Goal: Task Accomplishment & Management: Complete application form

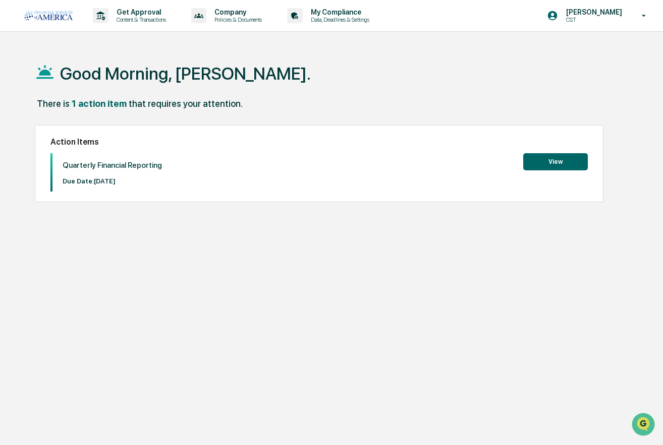
click at [163, 156] on div "Quarterly Financial Reporting Due Date: [DATE] View" at bounding box center [318, 172] width 537 height 38
click at [539, 164] on button "View" at bounding box center [555, 161] width 65 height 17
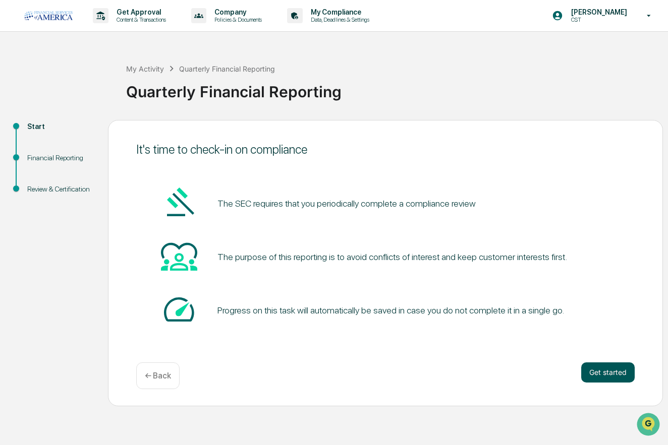
click at [595, 370] on button "Get started" at bounding box center [607, 373] width 53 height 20
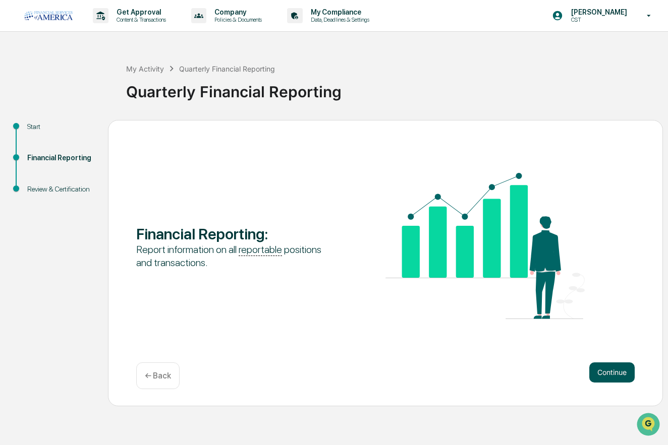
click at [610, 376] on button "Continue" at bounding box center [611, 373] width 45 height 20
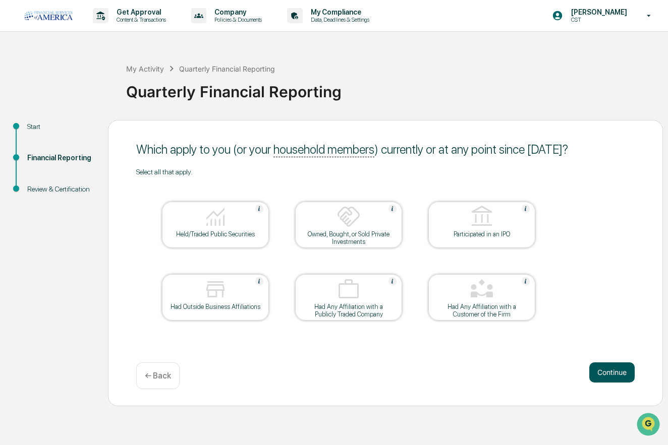
click at [615, 367] on button "Continue" at bounding box center [611, 373] width 45 height 20
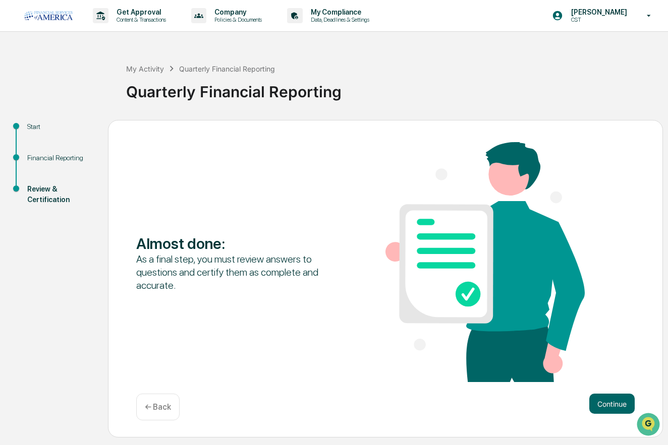
click at [615, 367] on div "Almost done : As a final step, you must review answers to questions and certify…" at bounding box center [385, 263] width 498 height 242
click at [611, 407] on button "Continue" at bounding box center [611, 404] width 45 height 20
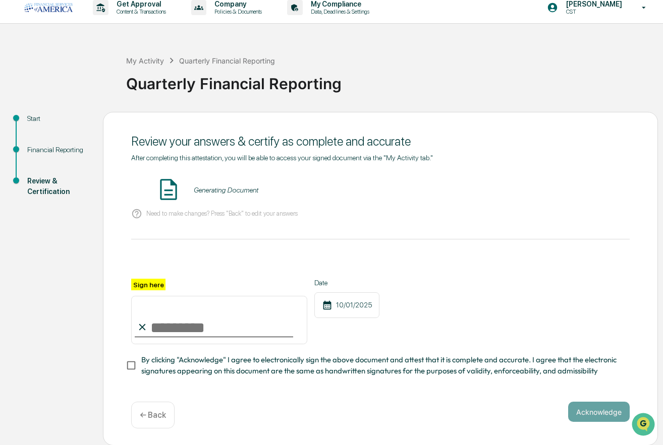
scroll to position [10, 0]
click at [212, 327] on input "Sign here" at bounding box center [219, 320] width 176 height 48
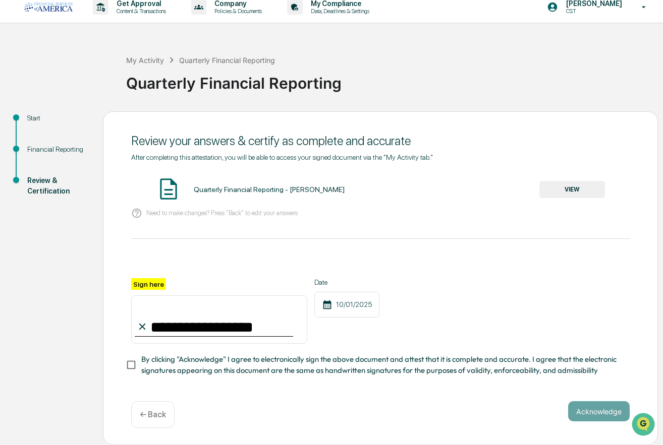
scroll to position [12, 0]
type input "**********"
click at [581, 413] on button "Acknowledge" at bounding box center [599, 412] width 62 height 20
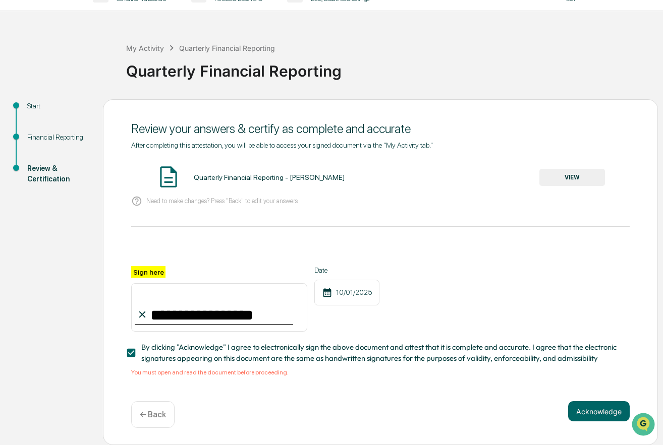
scroll to position [24, 0]
click at [582, 176] on button "VIEW" at bounding box center [572, 177] width 66 height 17
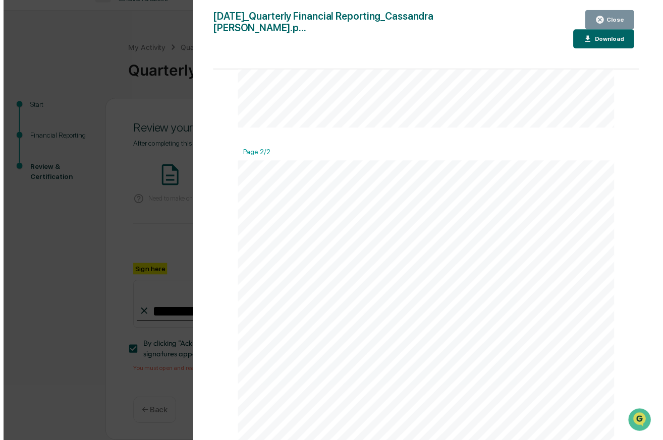
scroll to position [738, 0]
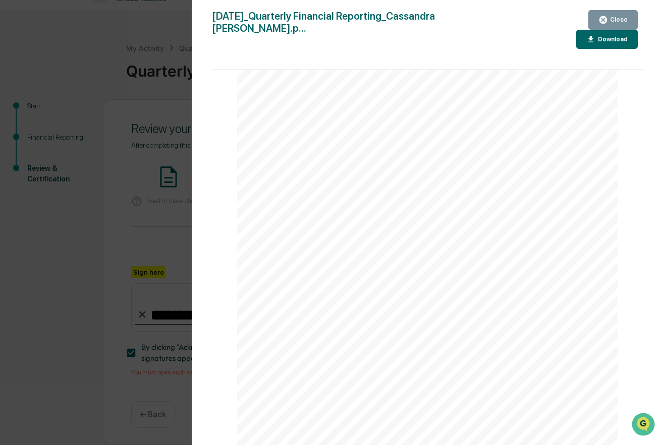
click at [598, 22] on button "Close" at bounding box center [612, 20] width 49 height 20
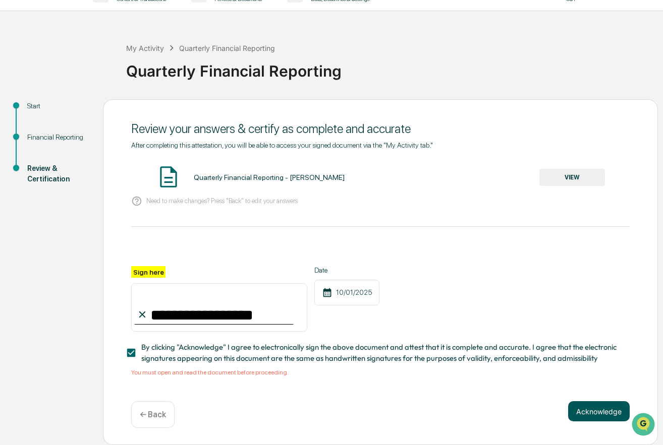
click at [595, 411] on button "Acknowledge" at bounding box center [599, 412] width 62 height 20
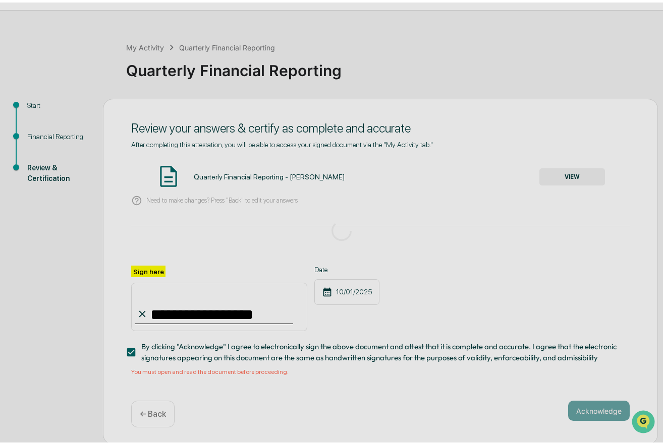
scroll to position [0, 0]
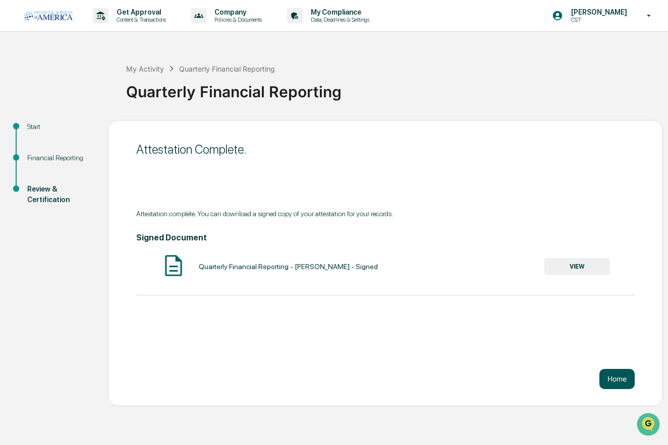
click at [624, 376] on button "Home" at bounding box center [616, 379] width 35 height 20
